Goal: Navigation & Orientation: Find specific page/section

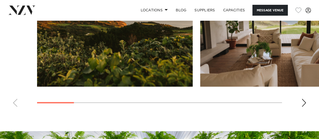
scroll to position [454, 0]
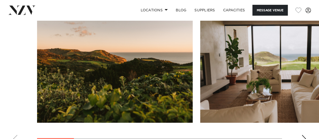
click at [306, 122] on swiper-container at bounding box center [159, 77] width 319 height 139
click at [303, 135] on div "Next slide" at bounding box center [304, 139] width 5 height 8
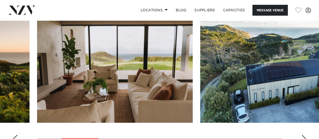
click at [303, 135] on div "Next slide" at bounding box center [304, 139] width 5 height 8
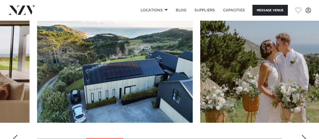
click at [303, 135] on div "Next slide" at bounding box center [304, 139] width 5 height 8
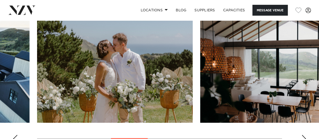
click at [303, 135] on div "Next slide" at bounding box center [304, 139] width 5 height 8
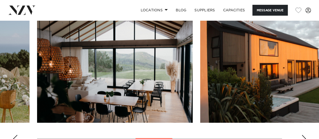
click at [303, 135] on div "Next slide" at bounding box center [304, 139] width 5 height 8
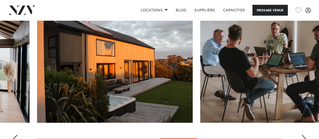
click at [303, 135] on div "Next slide" at bounding box center [304, 139] width 5 height 8
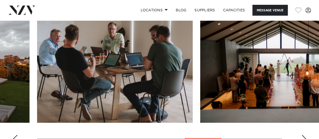
click at [303, 135] on div "Next slide" at bounding box center [304, 139] width 5 height 8
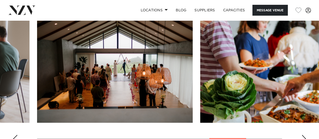
click at [303, 135] on div "Next slide" at bounding box center [304, 139] width 5 height 8
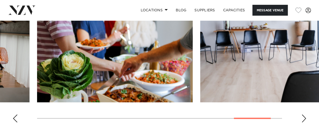
scroll to position [480, 0]
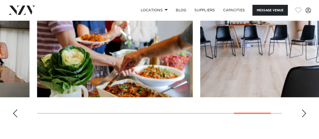
click at [305, 110] on div "Next slide" at bounding box center [304, 114] width 5 height 8
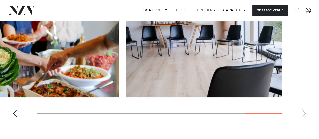
click at [305, 99] on swiper-container at bounding box center [159, 52] width 319 height 139
